Goal: Check status: Check status

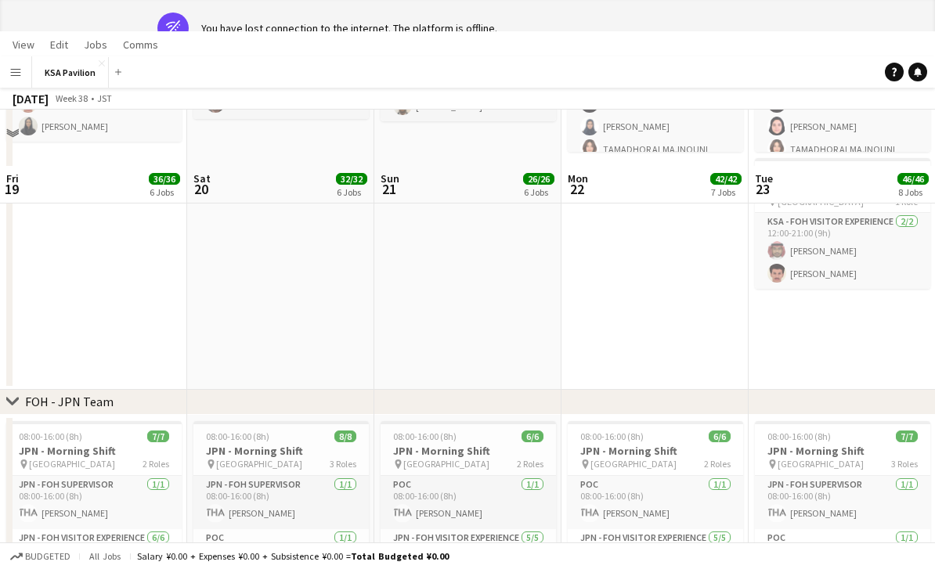
scroll to position [66, 0]
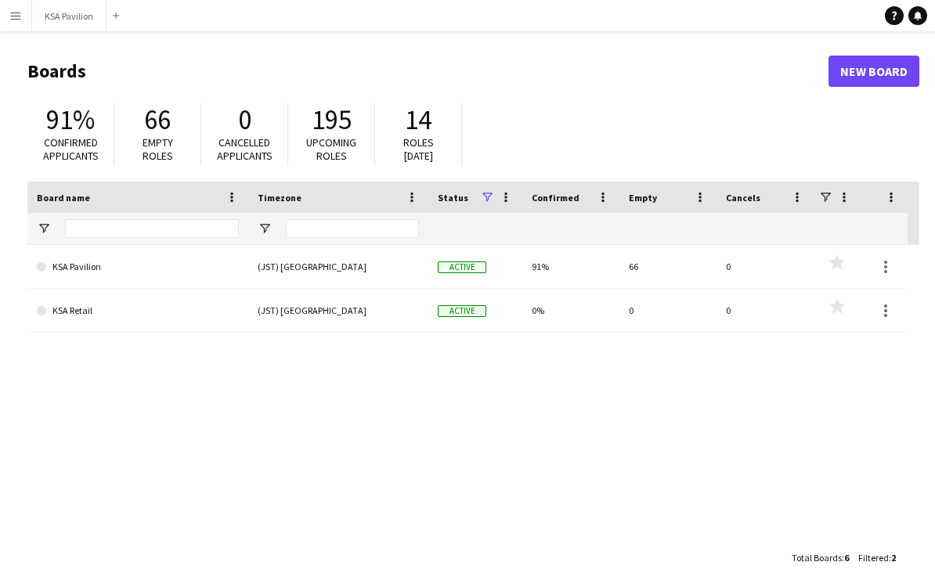
click at [9, 19] on app-icon "Menu" at bounding box center [15, 15] width 13 height 13
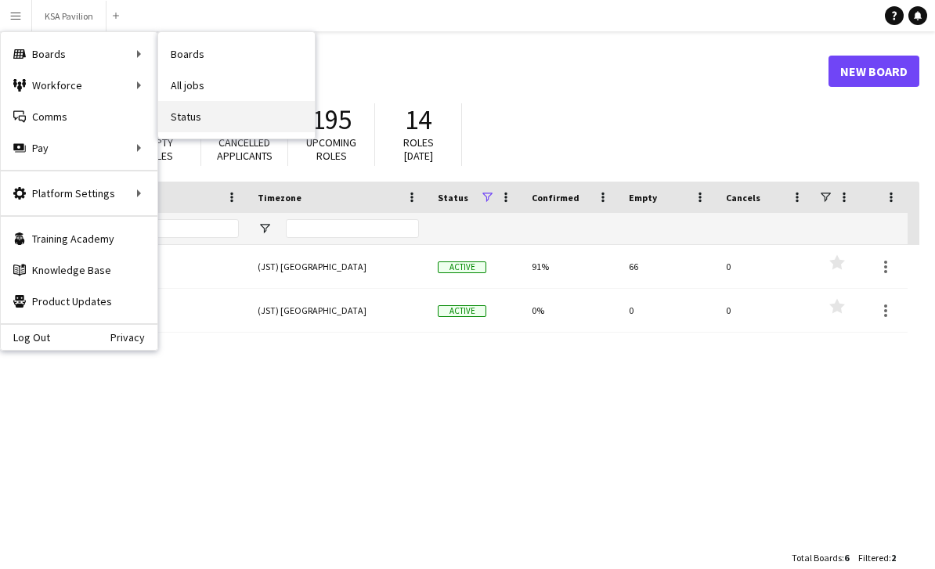
click at [201, 130] on link "Status" at bounding box center [236, 116] width 157 height 31
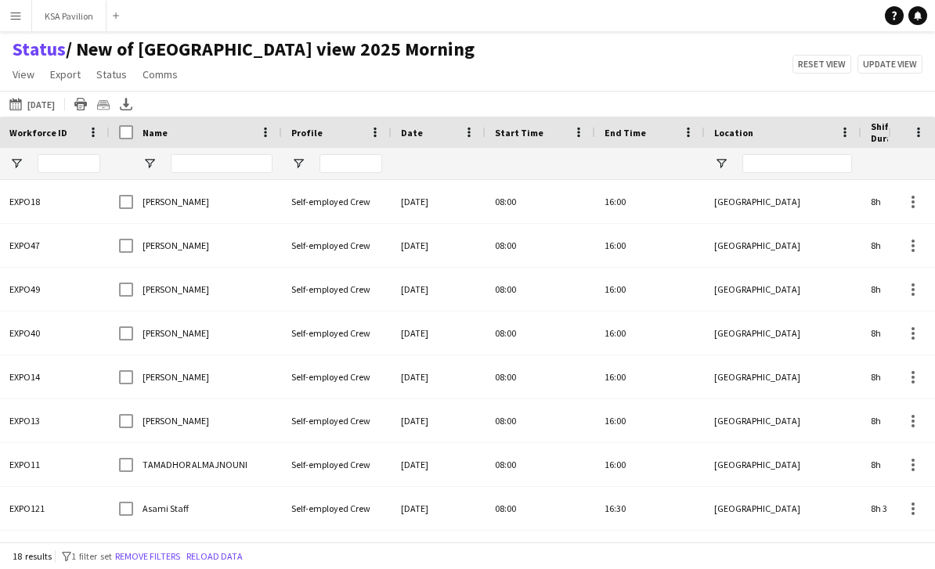
click at [13, 17] on app-icon "Menu" at bounding box center [15, 15] width 13 height 13
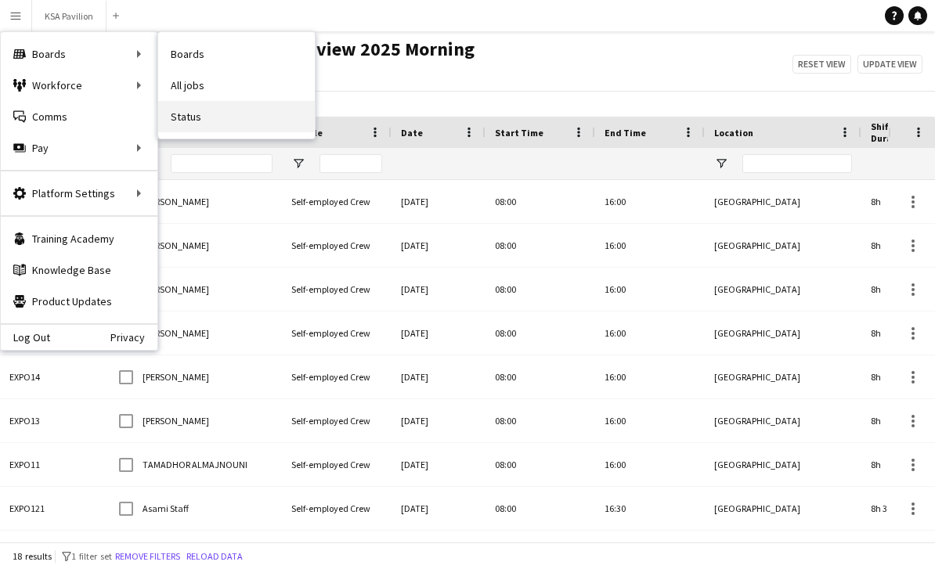
click at [191, 121] on link "Status" at bounding box center [236, 116] width 157 height 31
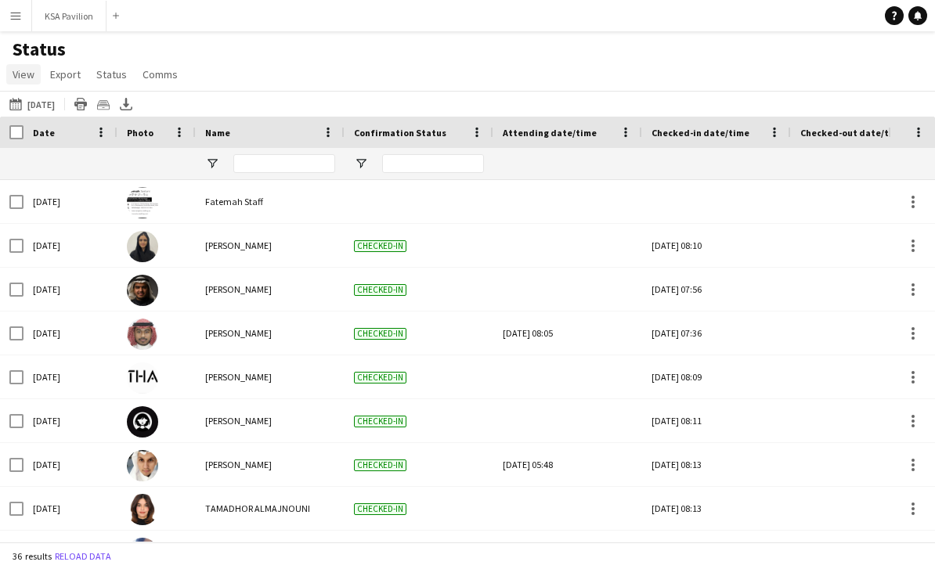
click at [24, 79] on span "View" at bounding box center [24, 74] width 22 height 14
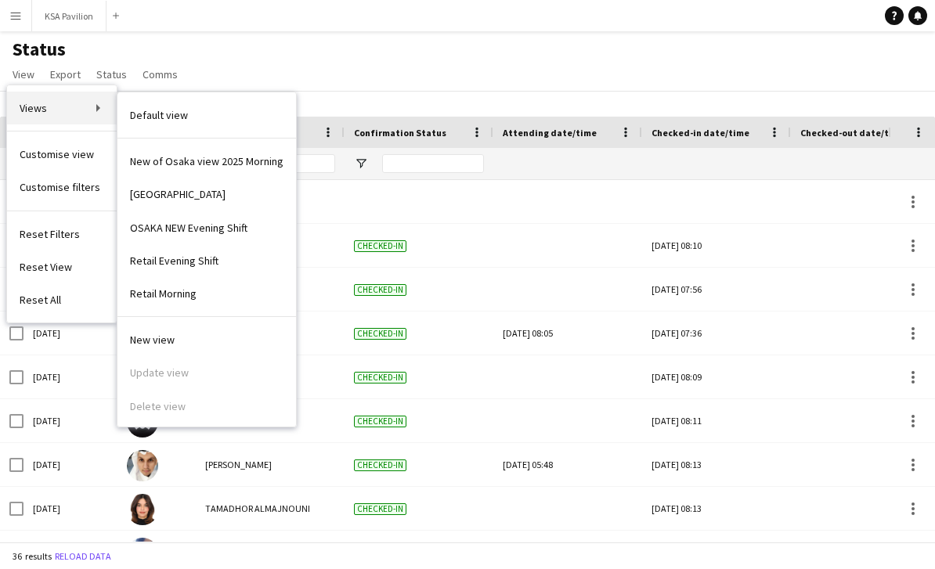
click at [104, 107] on link "Views" at bounding box center [62, 108] width 110 height 33
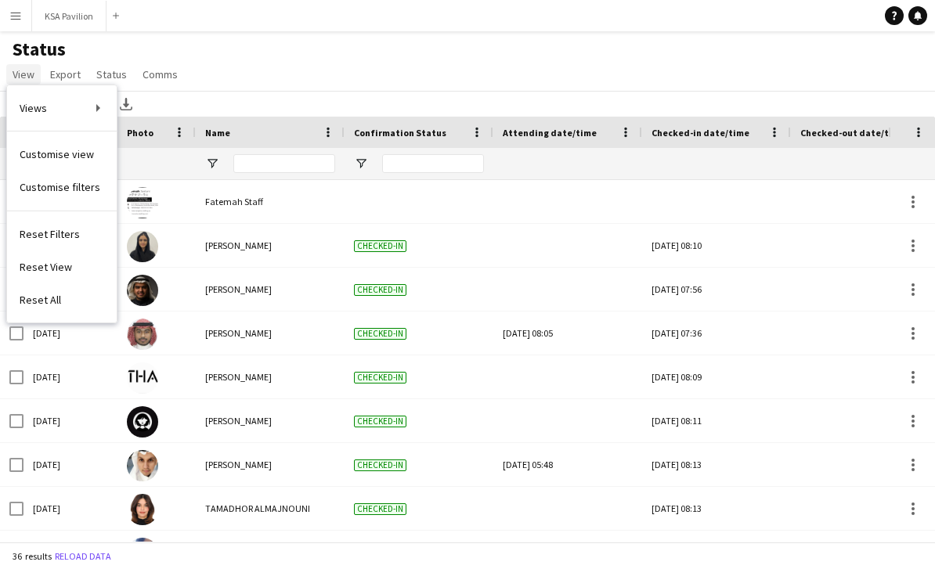
click at [20, 68] on span "View" at bounding box center [24, 74] width 22 height 14
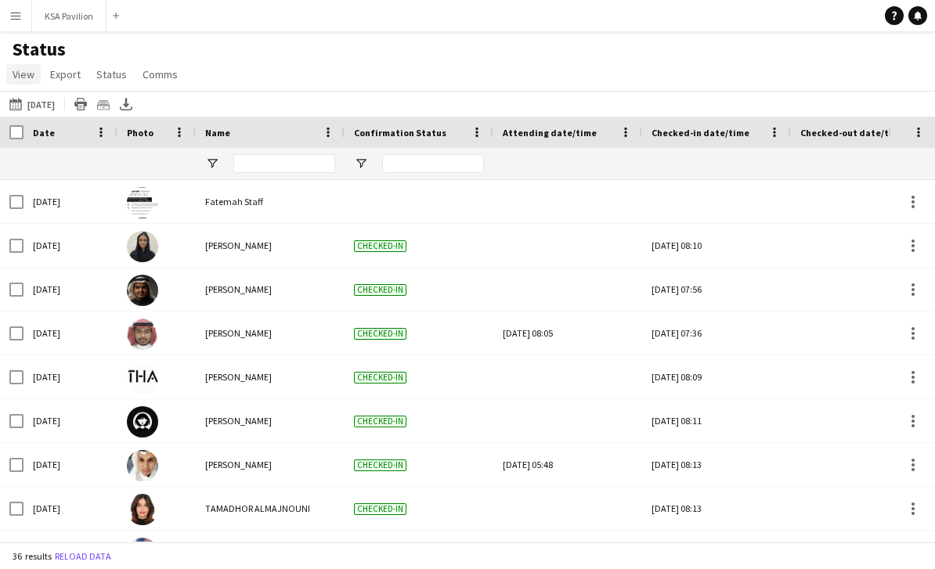
drag, startPoint x: 23, startPoint y: 74, endPoint x: 23, endPoint y: 65, distance: 9.4
click at [23, 74] on span "View" at bounding box center [24, 74] width 22 height 14
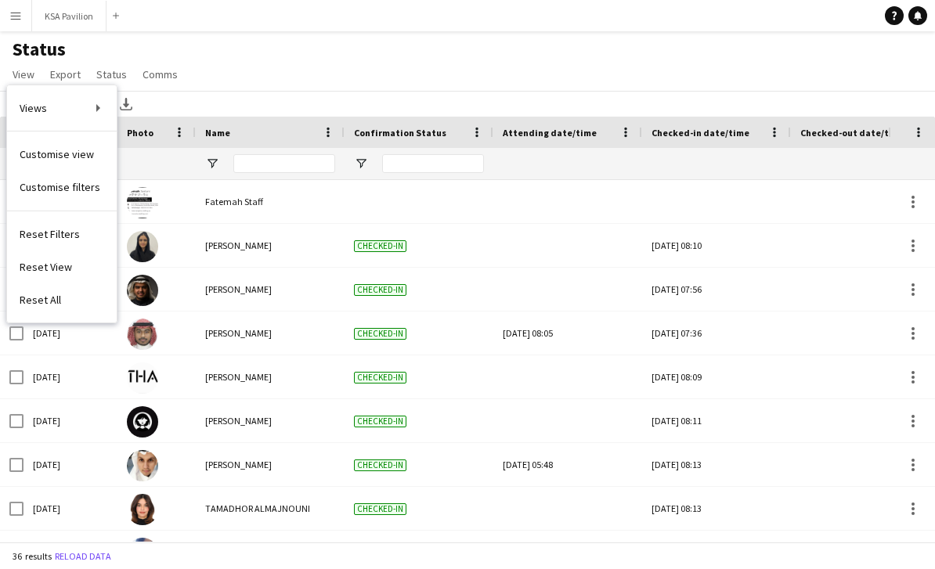
click at [18, 16] on app-icon "Menu" at bounding box center [15, 15] width 13 height 13
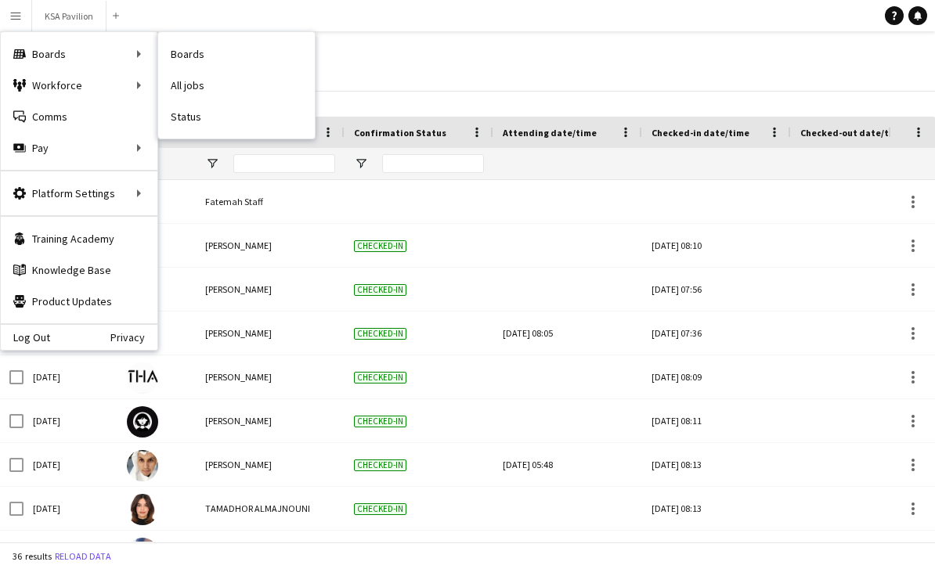
click at [186, 118] on link "Status" at bounding box center [236, 116] width 157 height 31
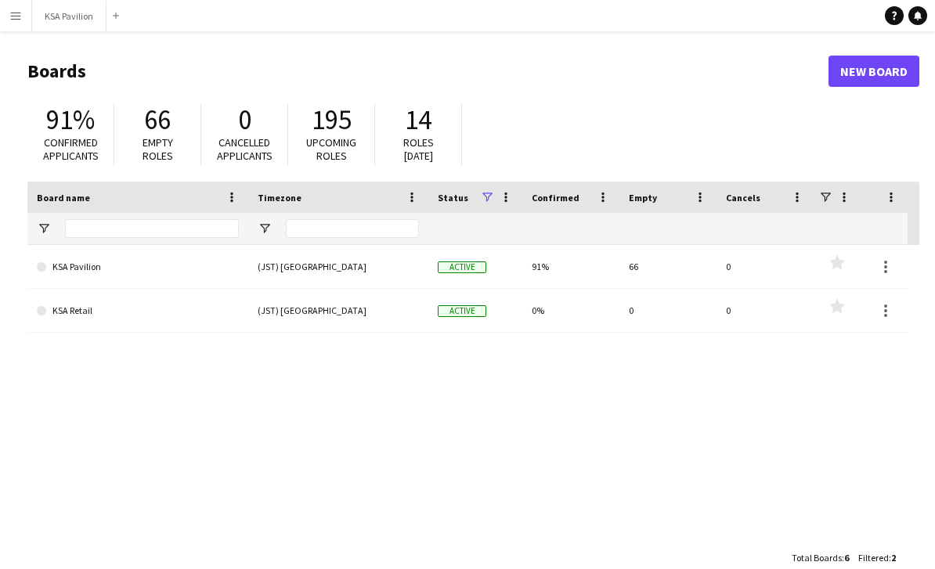
click at [16, 16] on app-icon "Menu" at bounding box center [15, 15] width 13 height 13
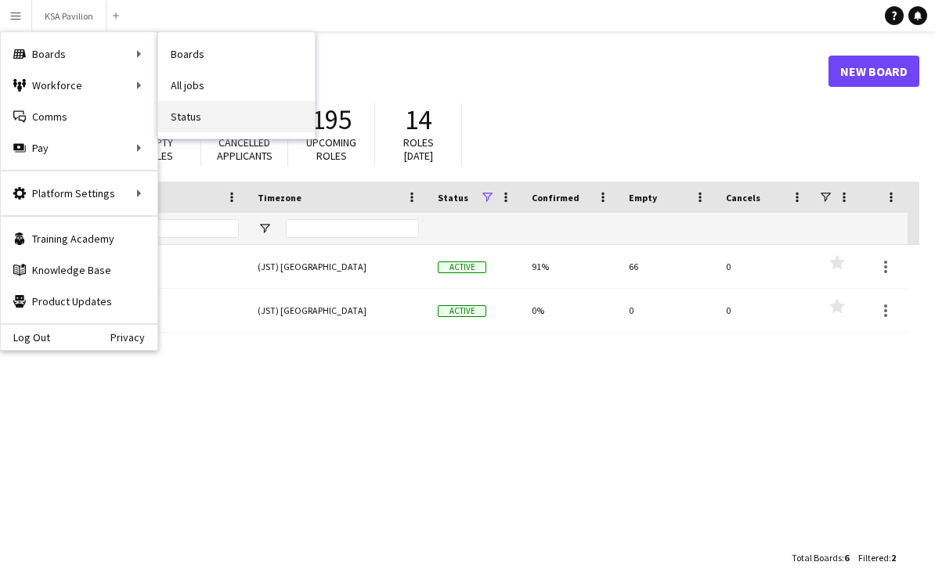
click at [226, 115] on link "Status" at bounding box center [236, 116] width 157 height 31
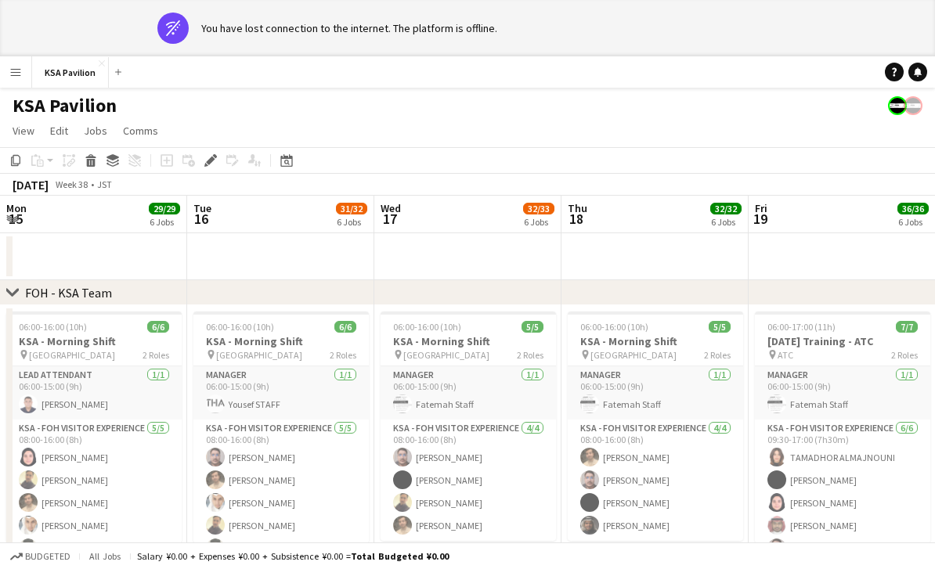
scroll to position [0, 538]
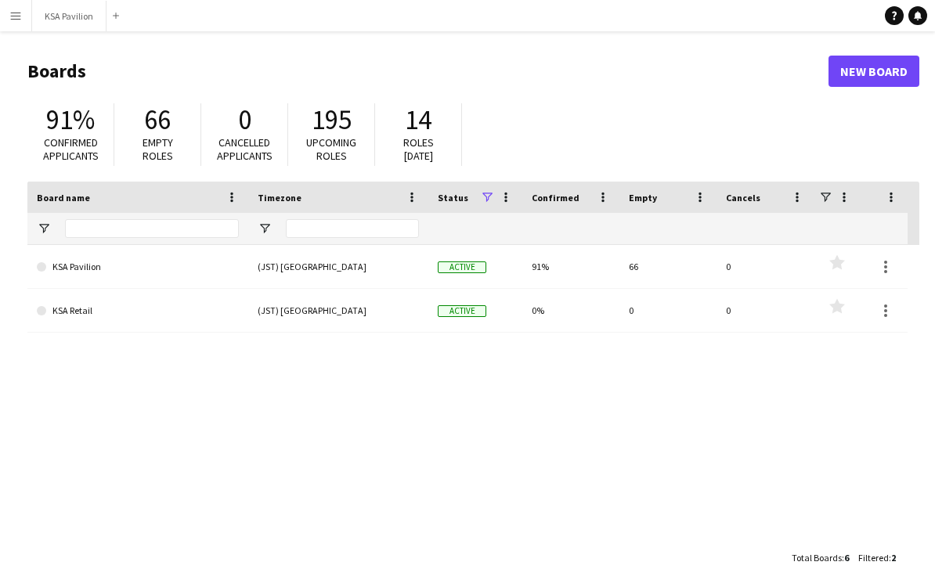
click at [13, 23] on button "Menu" at bounding box center [15, 15] width 31 height 31
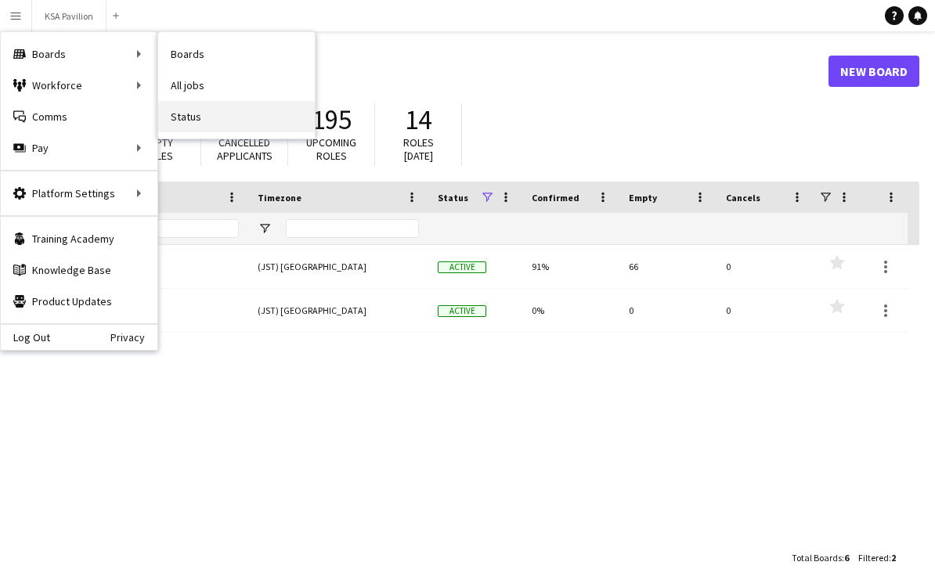
click at [218, 125] on link "Status" at bounding box center [236, 116] width 157 height 31
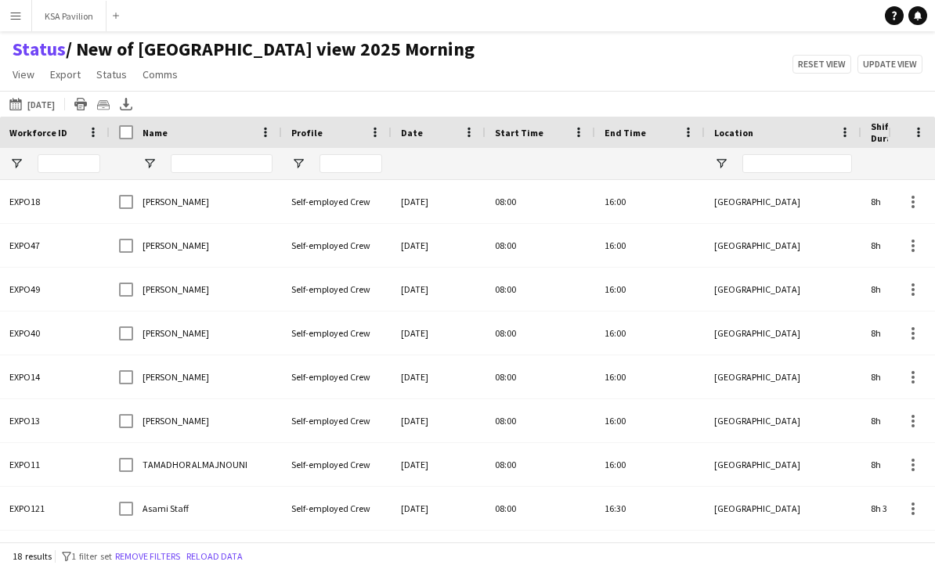
click at [58, 105] on button "25-09-2025 to 01-10-2025 02-08-2025" at bounding box center [32, 104] width 52 height 19
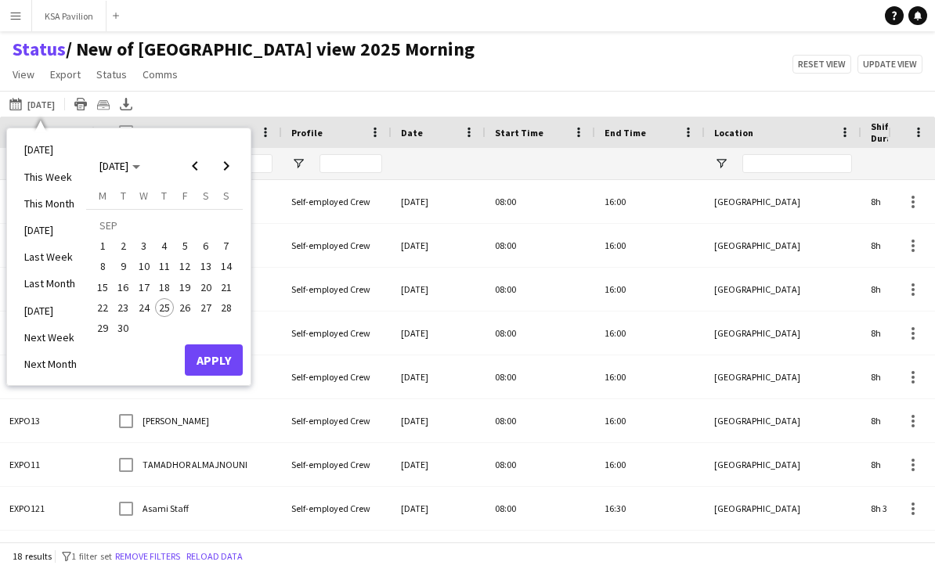
click at [165, 308] on span "25" at bounding box center [164, 307] width 19 height 19
click at [224, 368] on button "Apply" at bounding box center [214, 360] width 58 height 31
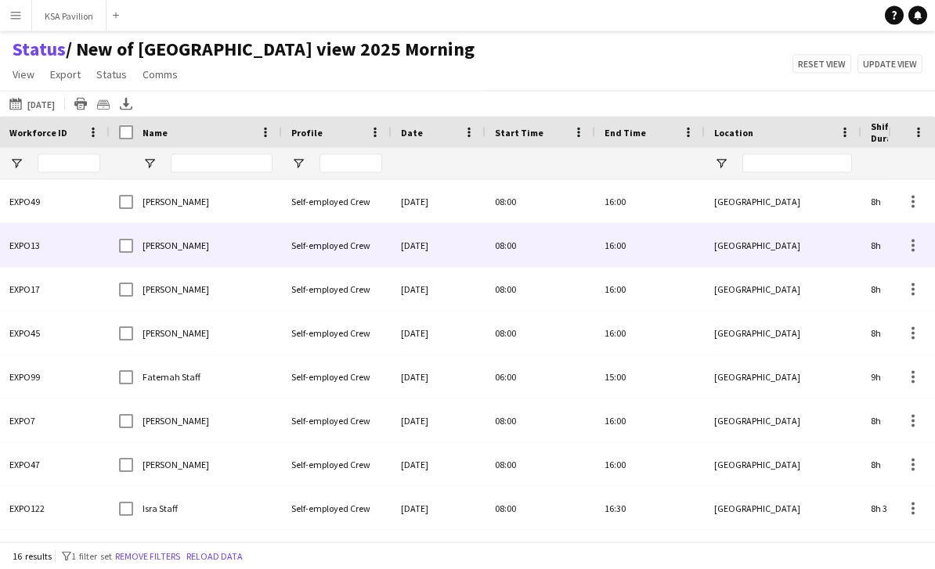
scroll to position [51, 0]
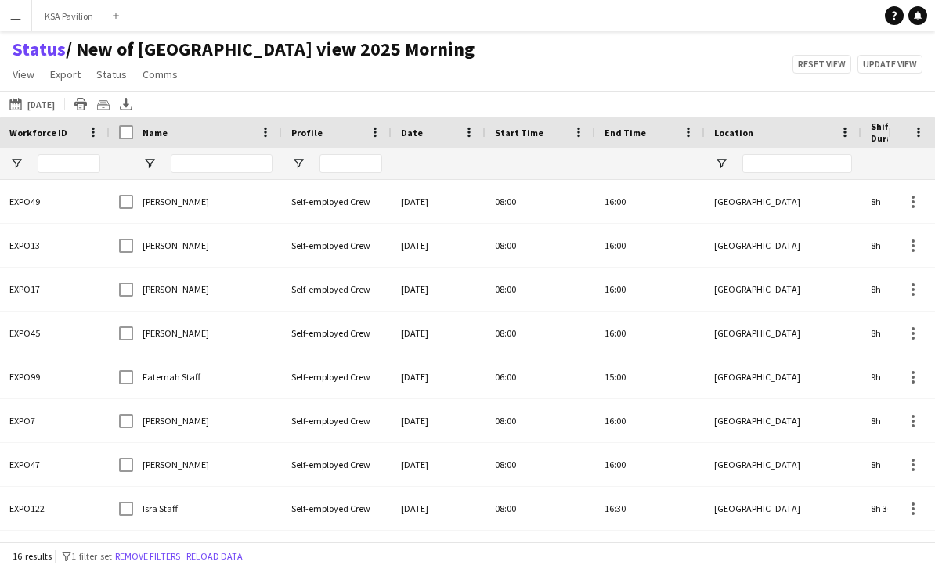
click at [14, 15] on app-icon "Menu" at bounding box center [15, 15] width 13 height 13
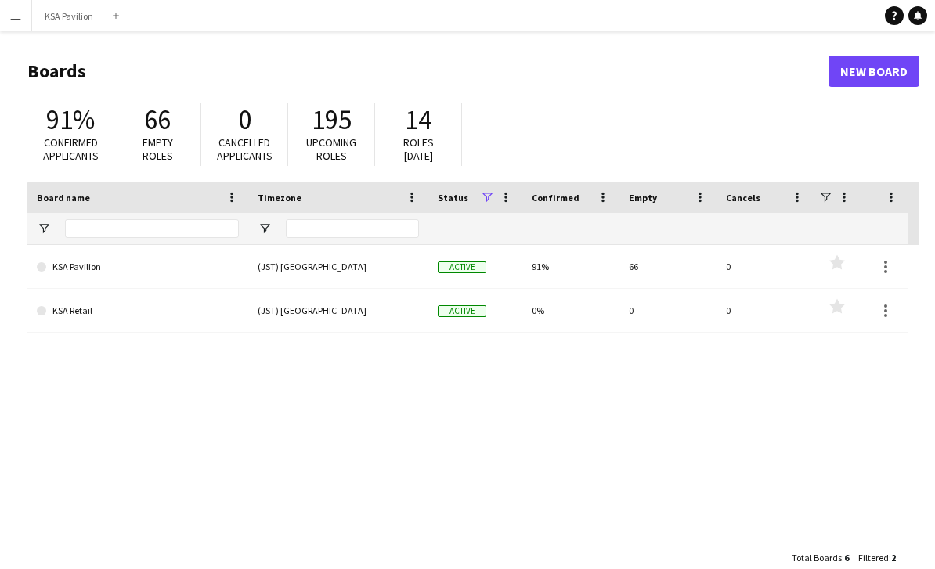
click at [10, 16] on app-icon "Menu" at bounding box center [15, 15] width 13 height 13
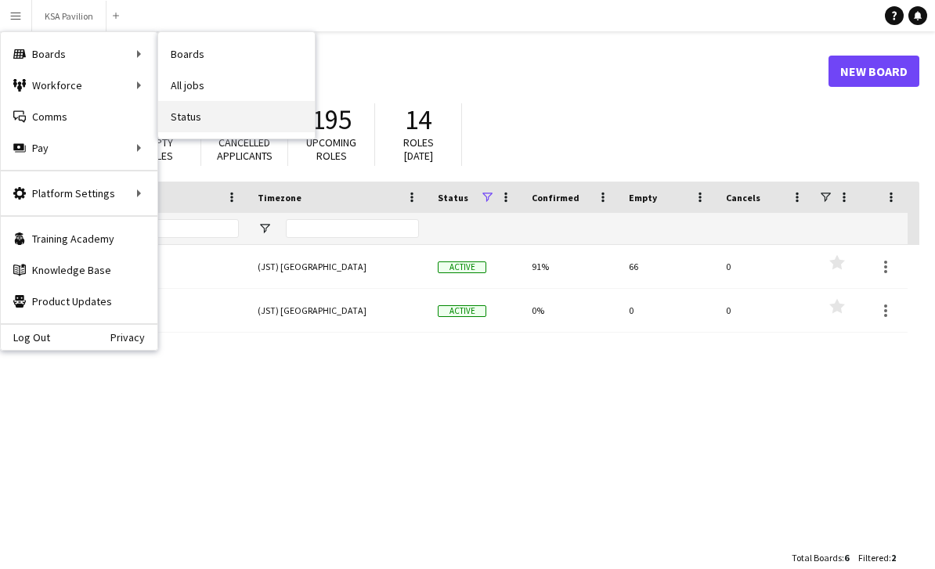
click at [192, 125] on link "Status" at bounding box center [236, 116] width 157 height 31
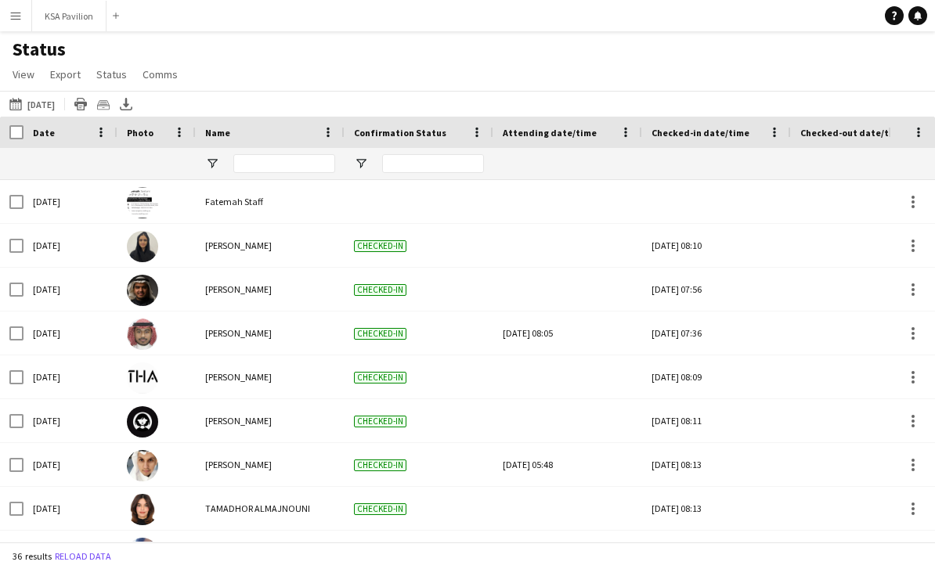
click at [21, 14] on app-icon "Menu" at bounding box center [15, 15] width 13 height 13
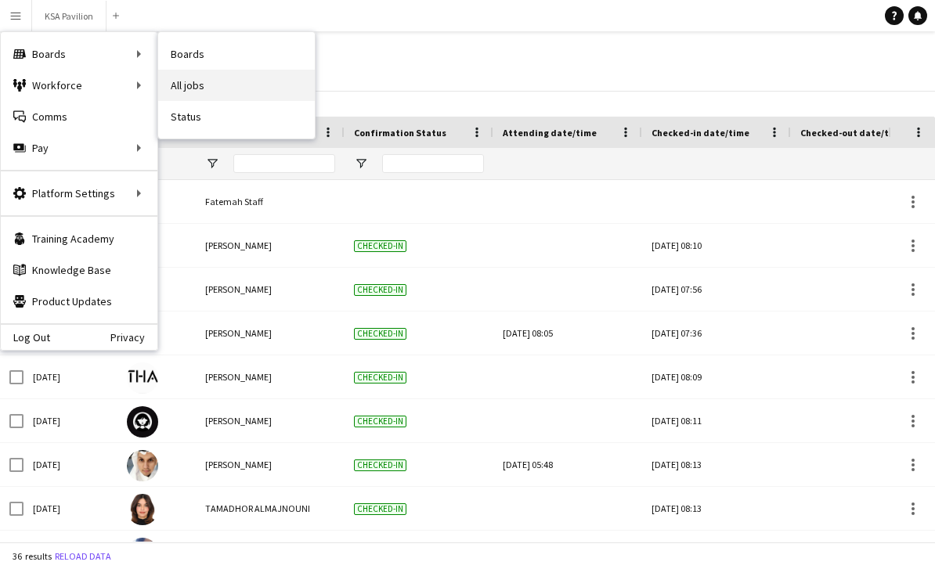
click at [190, 86] on link "All jobs" at bounding box center [236, 85] width 157 height 31
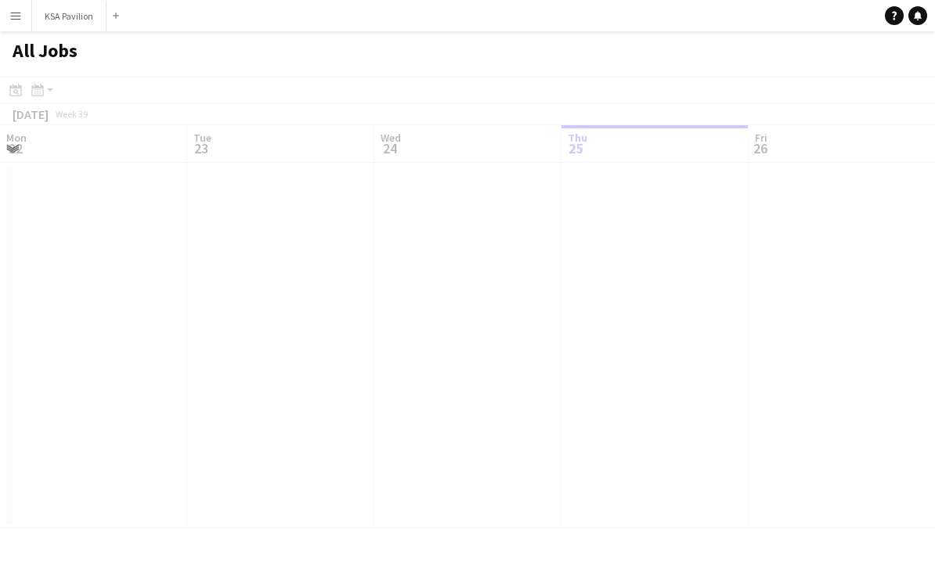
scroll to position [0, 374]
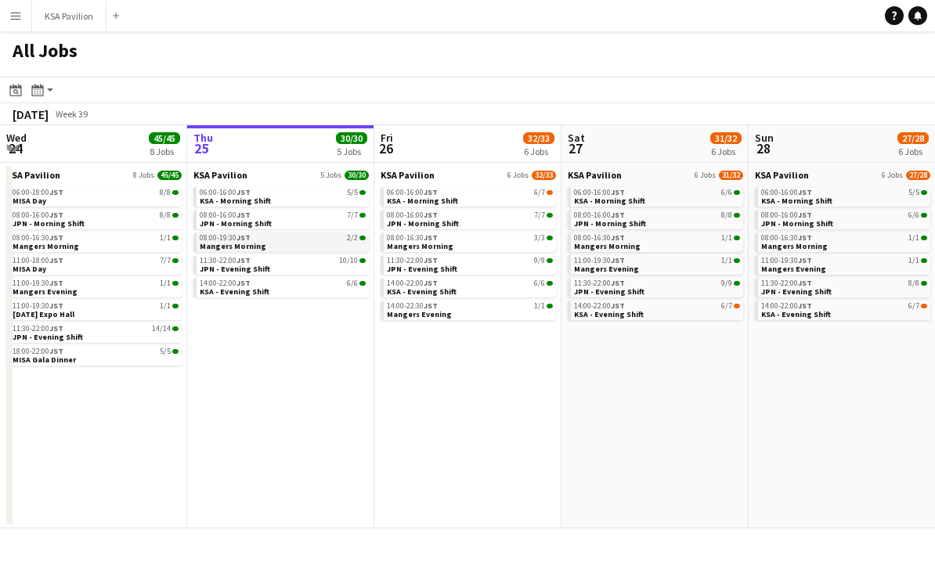
click at [346, 246] on link "08:00-19:30 JST 2/2 Mangers Morning" at bounding box center [283, 242] width 166 height 18
